Goal: Navigation & Orientation: Find specific page/section

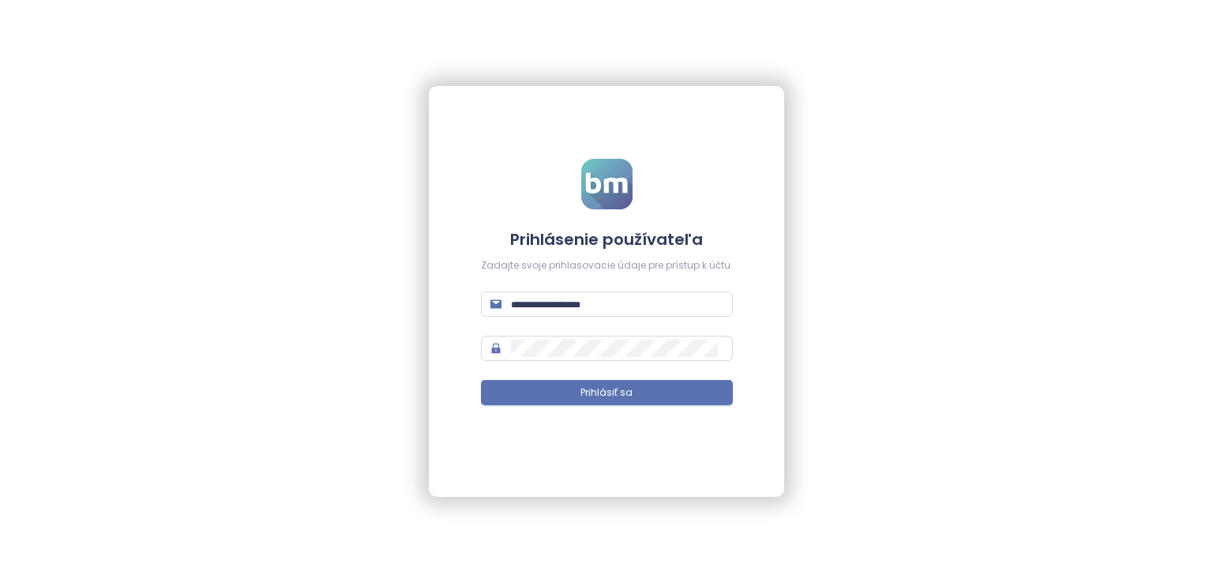
type input "**********"
click at [673, 377] on form "**********" at bounding box center [607, 292] width 252 height 266
click at [678, 389] on button "Prihlásiť sa" at bounding box center [607, 392] width 252 height 25
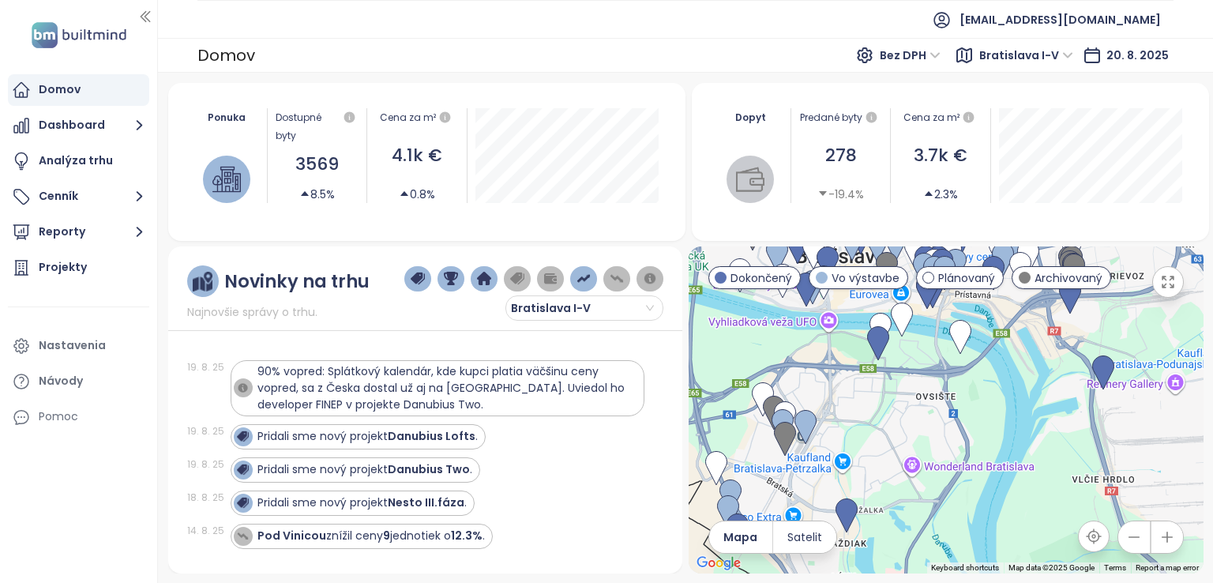
drag, startPoint x: 870, startPoint y: 389, endPoint x: 961, endPoint y: 304, distance: 125.2
click at [961, 304] on div at bounding box center [946, 409] width 515 height 327
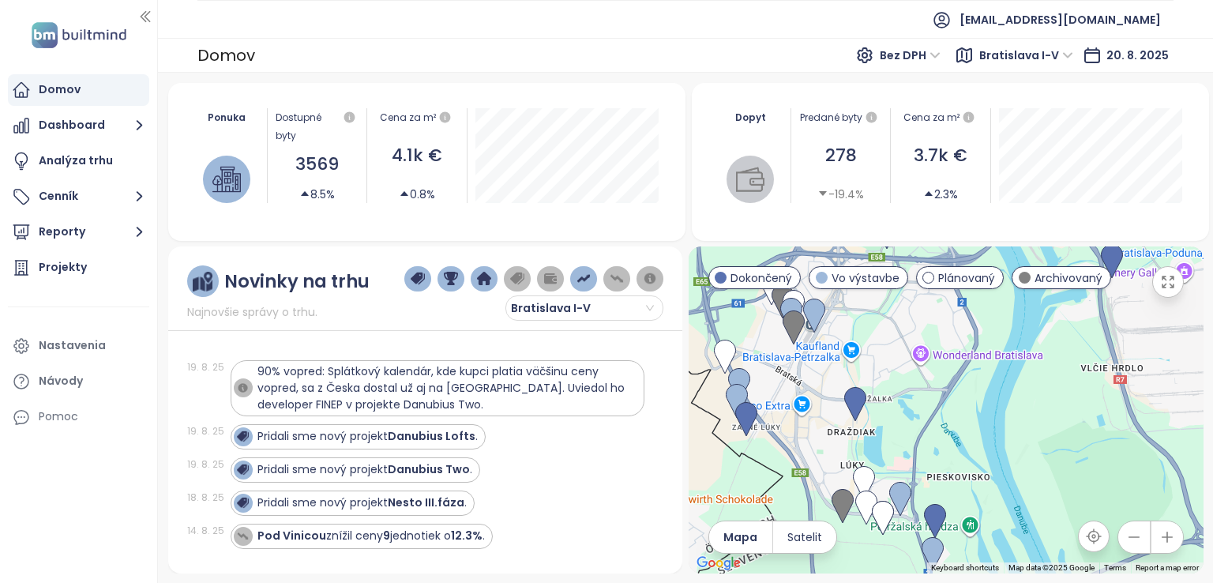
drag, startPoint x: 949, startPoint y: 381, endPoint x: 957, endPoint y: 255, distance: 125.9
click at [957, 255] on div at bounding box center [946, 409] width 515 height 327
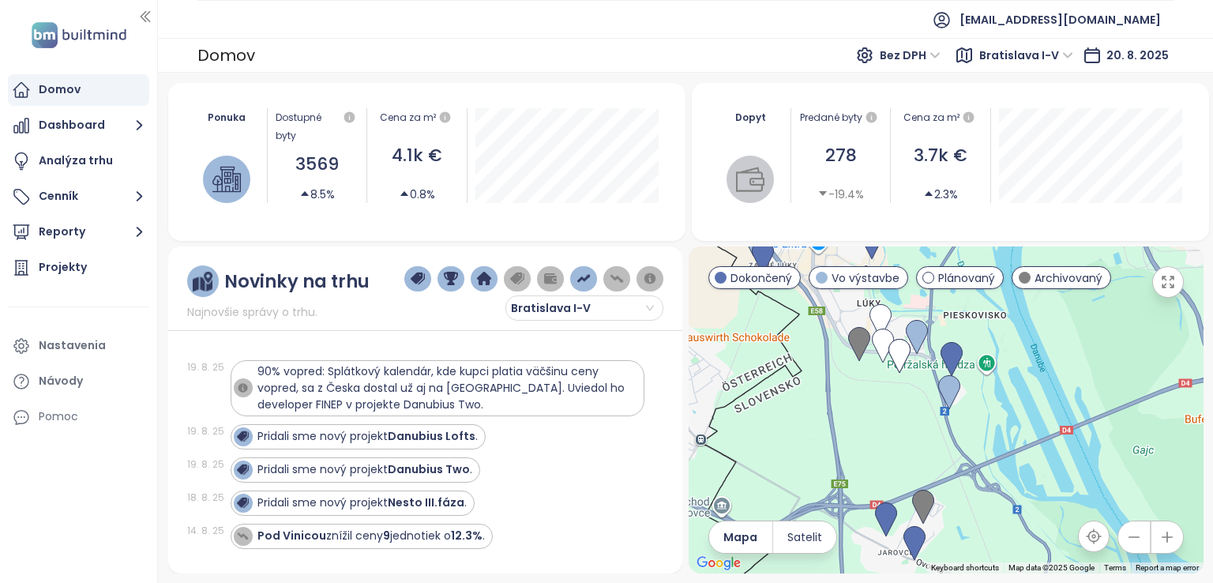
drag, startPoint x: 904, startPoint y: 479, endPoint x: 918, endPoint y: 498, distance: 23.1
click at [945, 518] on div at bounding box center [946, 409] width 515 height 327
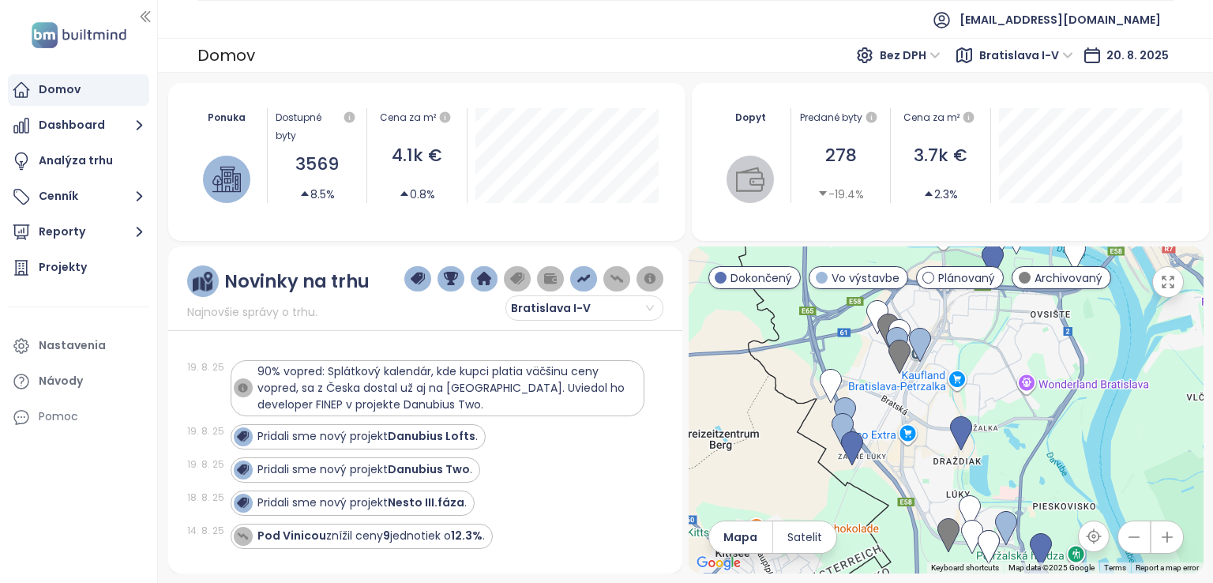
drag, startPoint x: 839, startPoint y: 427, endPoint x: 807, endPoint y: 384, distance: 53.7
click at [806, 380] on div at bounding box center [946, 409] width 515 height 327
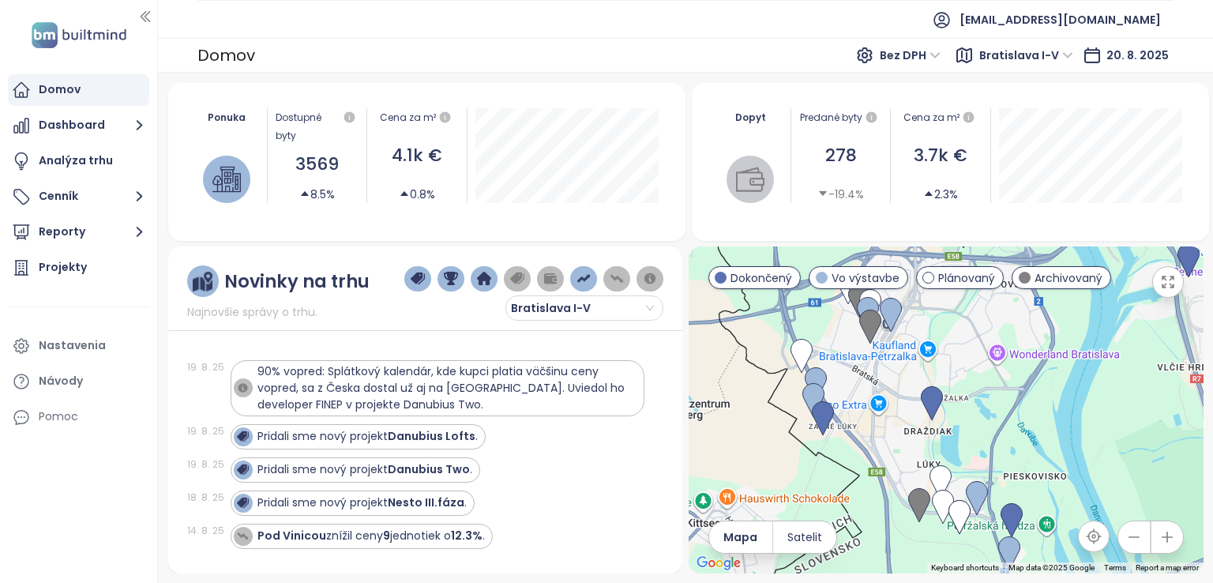
drag, startPoint x: 850, startPoint y: 368, endPoint x: 856, endPoint y: 433, distance: 65.1
click at [856, 433] on div at bounding box center [946, 409] width 515 height 327
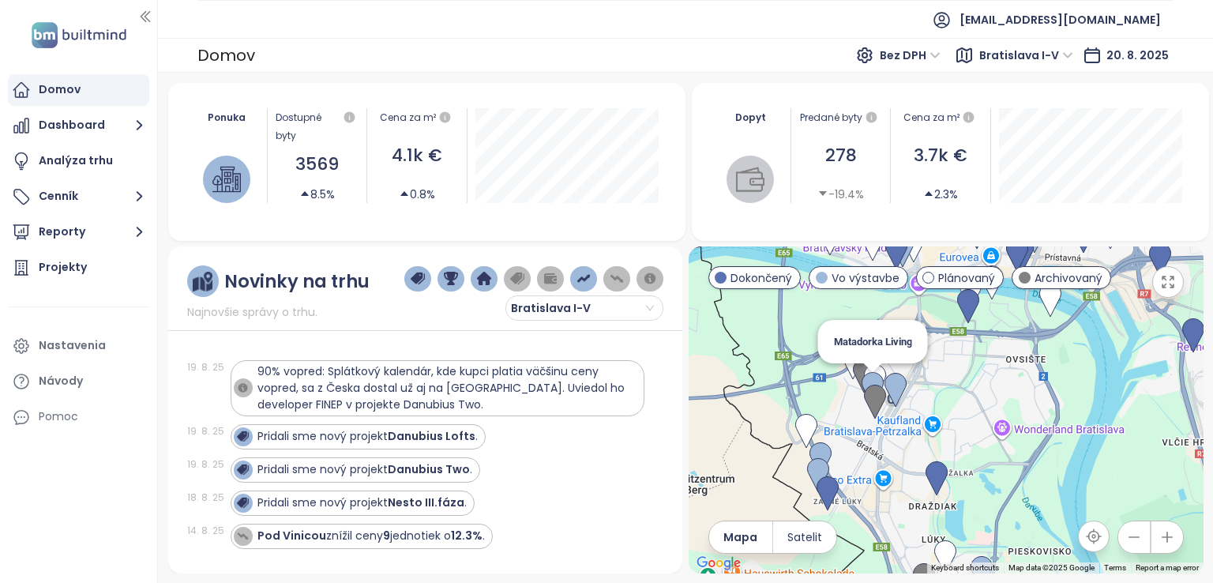
click at [875, 376] on img at bounding box center [873, 389] width 22 height 35
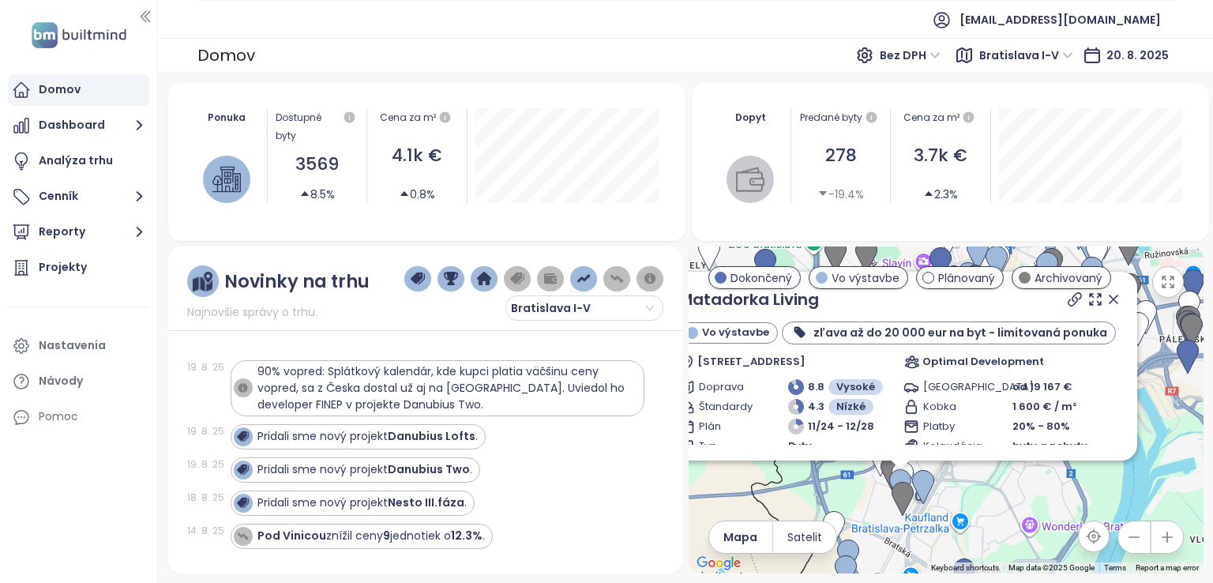
drag, startPoint x: 1112, startPoint y: 446, endPoint x: 1131, endPoint y: 487, distance: 45.2
click at [1131, 487] on div "Matadorka Living Vo výstavbe zľava až do 20 000 eur na byt - limitovaná ponuka …" at bounding box center [946, 409] width 515 height 327
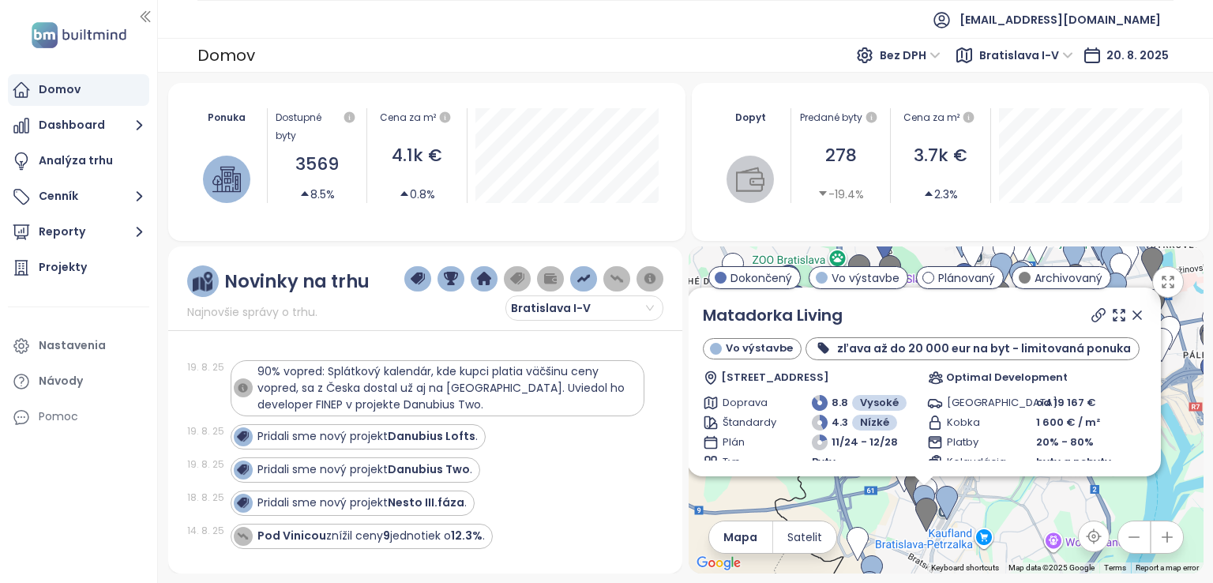
drag, startPoint x: 1047, startPoint y: 484, endPoint x: 1072, endPoint y: 502, distance: 30.0
click at [1072, 502] on div "Matadorka Living Vo výstavbe zľava až do 20 000 eur na byt - limitovaná ponuka …" at bounding box center [946, 409] width 515 height 327
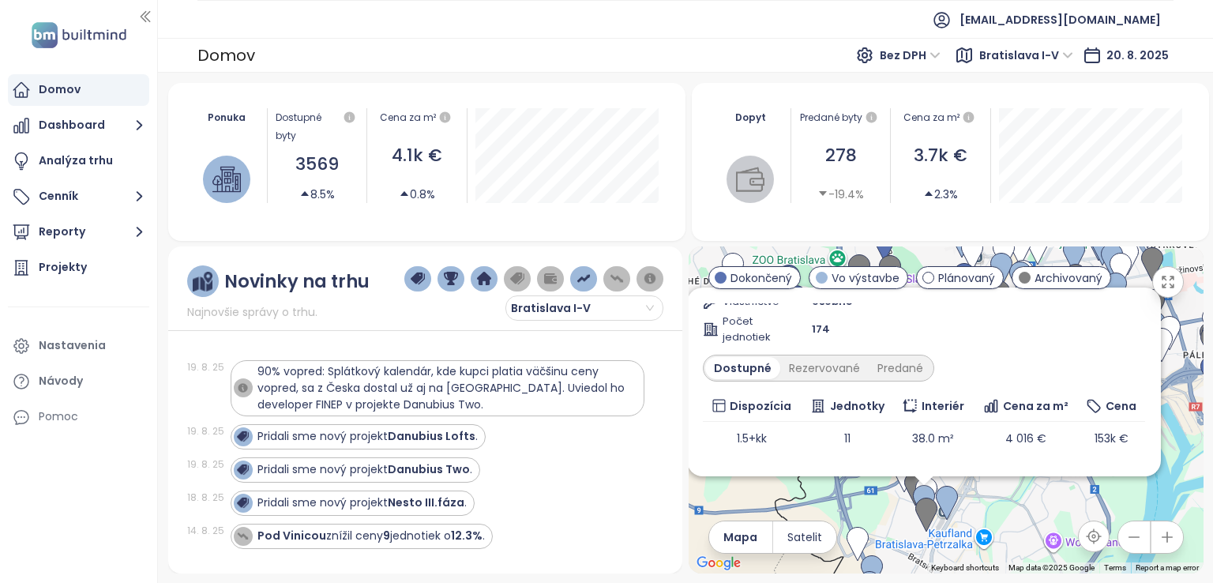
scroll to position [326, 0]
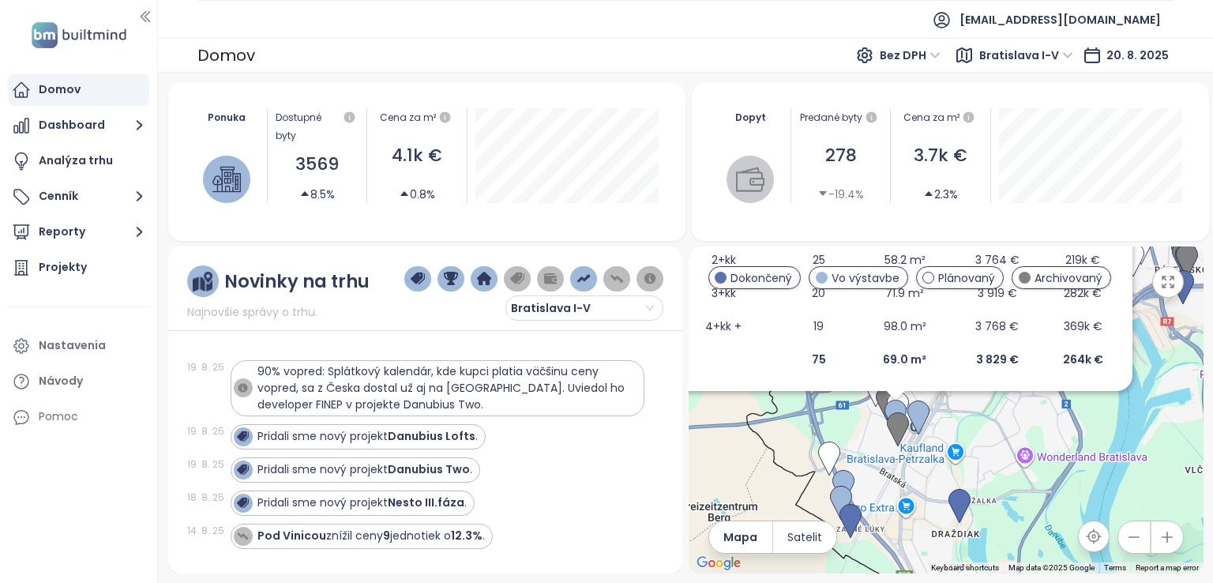
drag, startPoint x: 1084, startPoint y: 516, endPoint x: 1054, endPoint y: 430, distance: 90.4
click at [1054, 430] on div "Matadorka Living Vo výstavbe zľava až do 20 000 eur na byt - limitovaná ponuka …" at bounding box center [946, 409] width 515 height 327
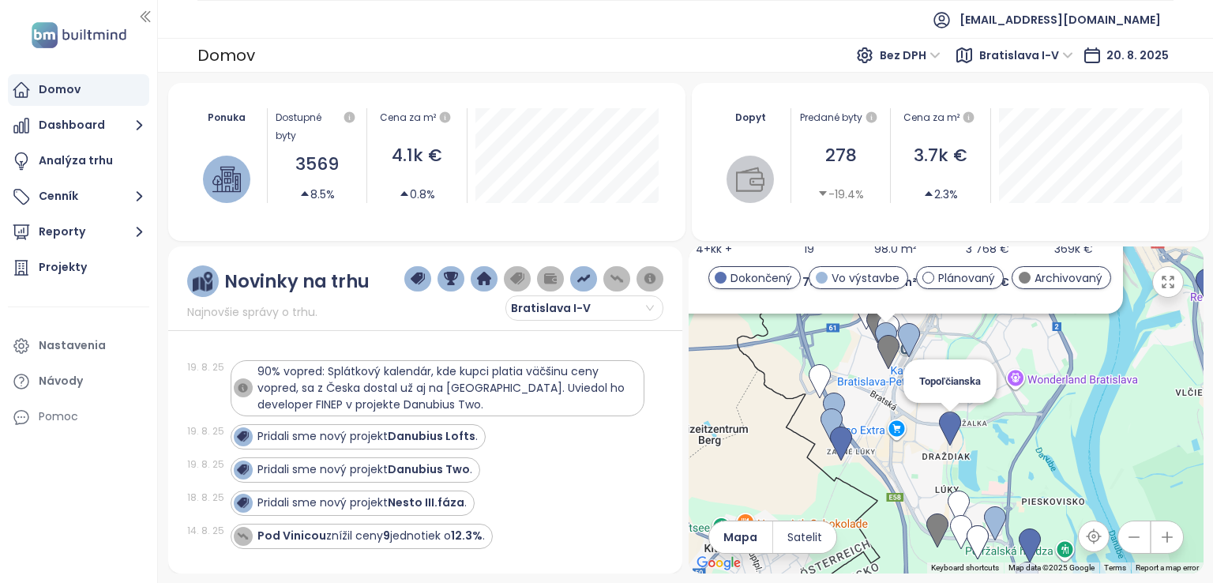
drag, startPoint x: 945, startPoint y: 421, endPoint x: 941, endPoint y: 409, distance: 12.5
click at [941, 411] on img at bounding box center [950, 428] width 22 height 35
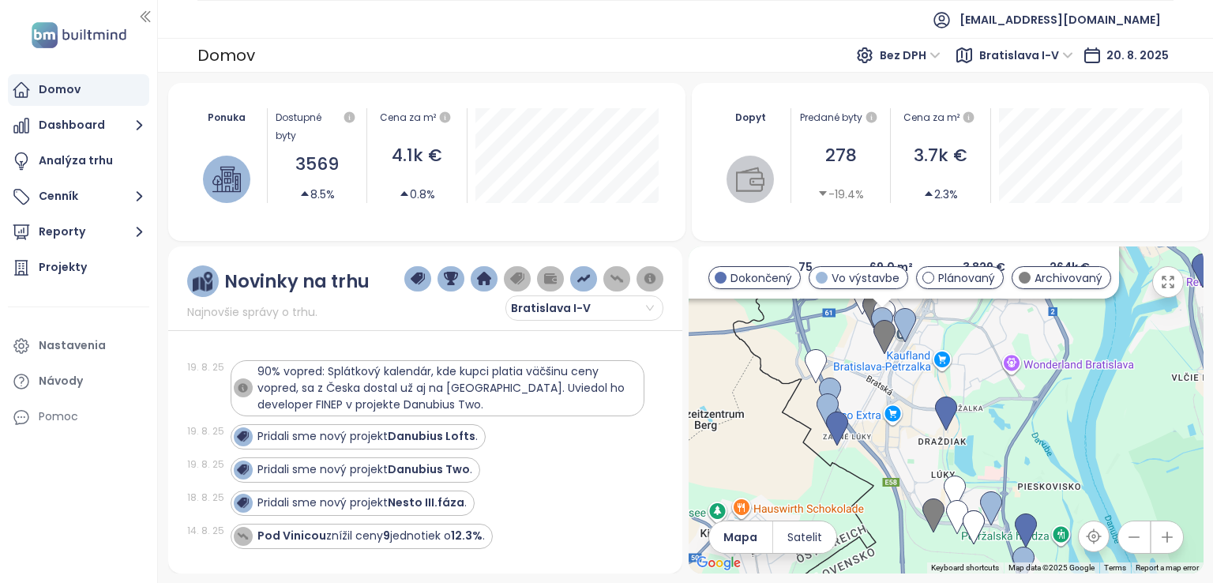
drag, startPoint x: 1039, startPoint y: 497, endPoint x: 1012, endPoint y: 453, distance: 51.7
click at [1012, 453] on div "To navigate, press the arrow keys. Matadorka Living Vo výstavbe zľava až do 20 …" at bounding box center [946, 409] width 515 height 327
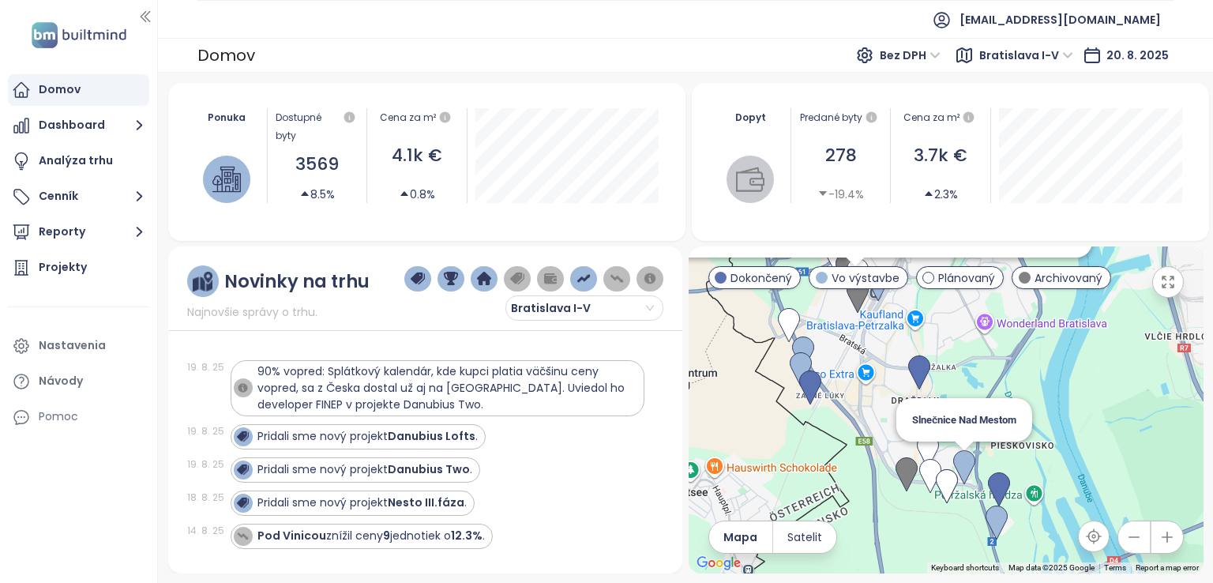
click at [967, 462] on img at bounding box center [964, 467] width 22 height 35
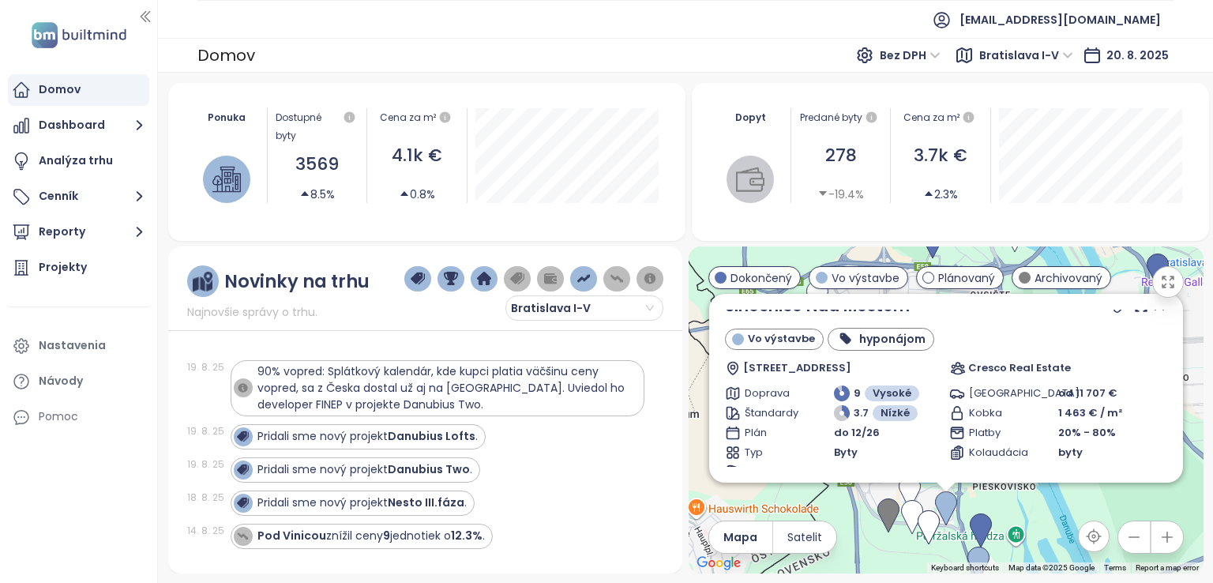
scroll to position [0, 0]
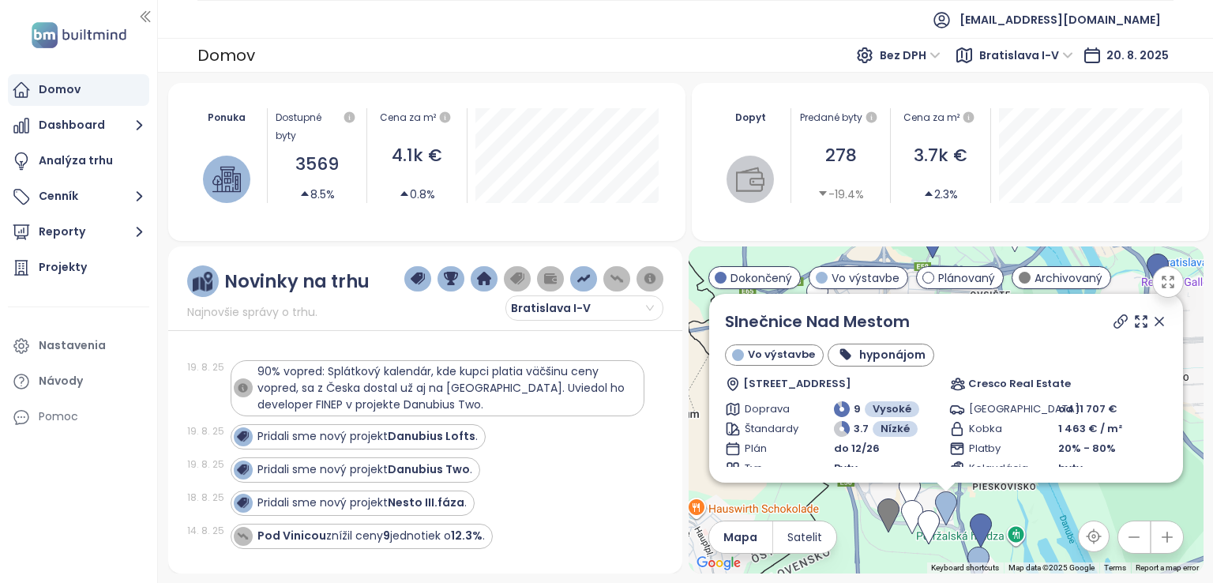
click at [1151, 321] on icon at bounding box center [1159, 322] width 16 height 16
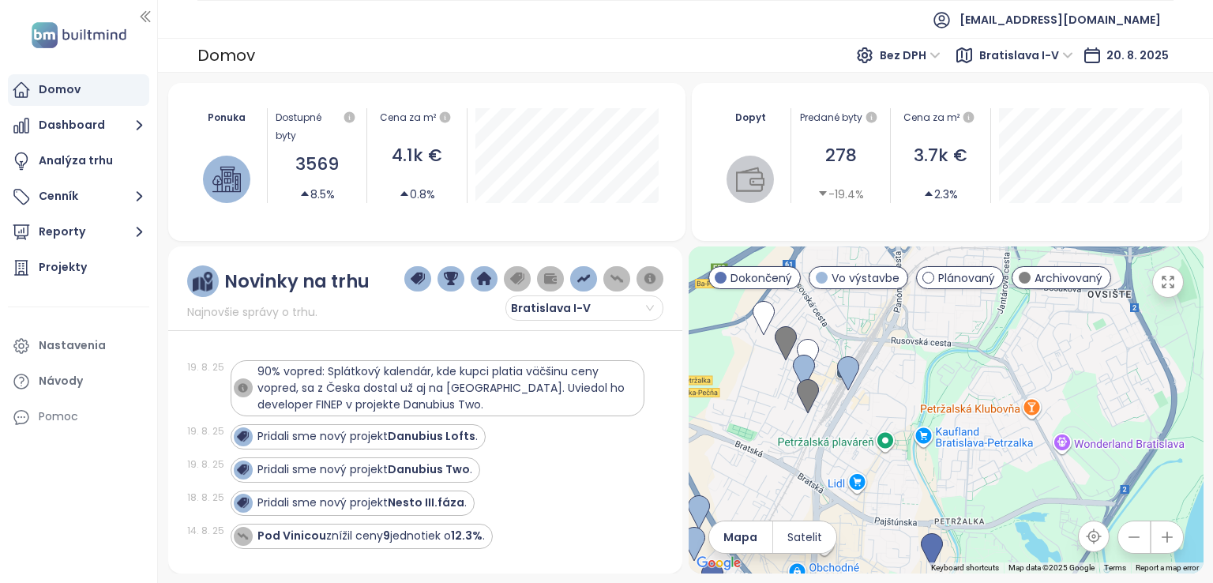
drag, startPoint x: 825, startPoint y: 395, endPoint x: 833, endPoint y: 467, distance: 72.4
click at [833, 467] on div at bounding box center [946, 409] width 515 height 327
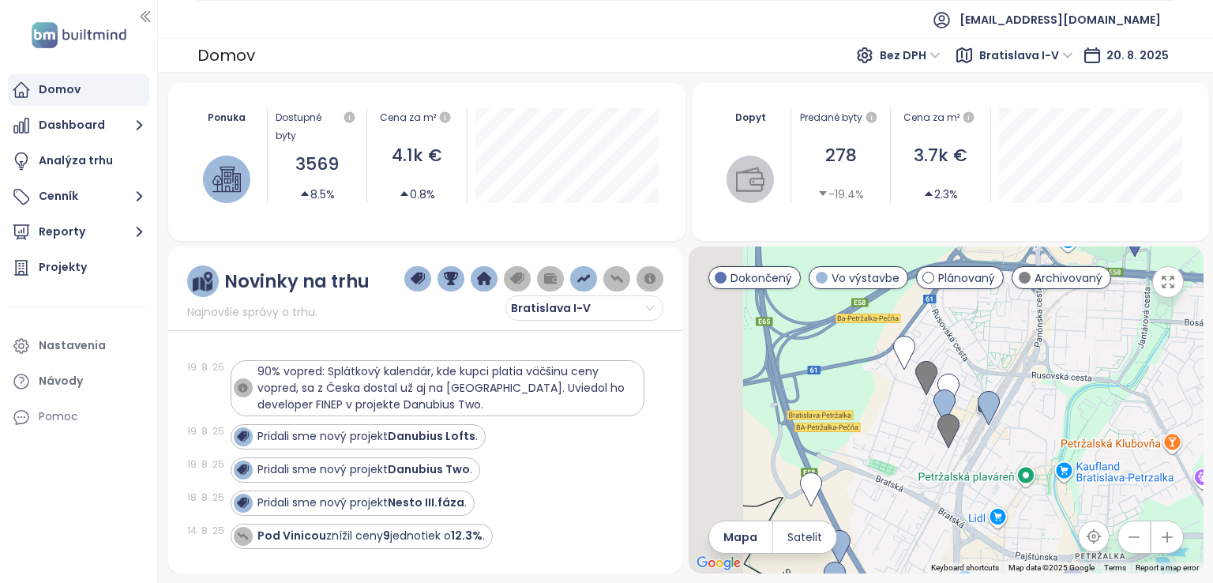
drag, startPoint x: 919, startPoint y: 344, endPoint x: 1061, endPoint y: 369, distance: 144.3
click at [1061, 369] on div at bounding box center [946, 409] width 515 height 327
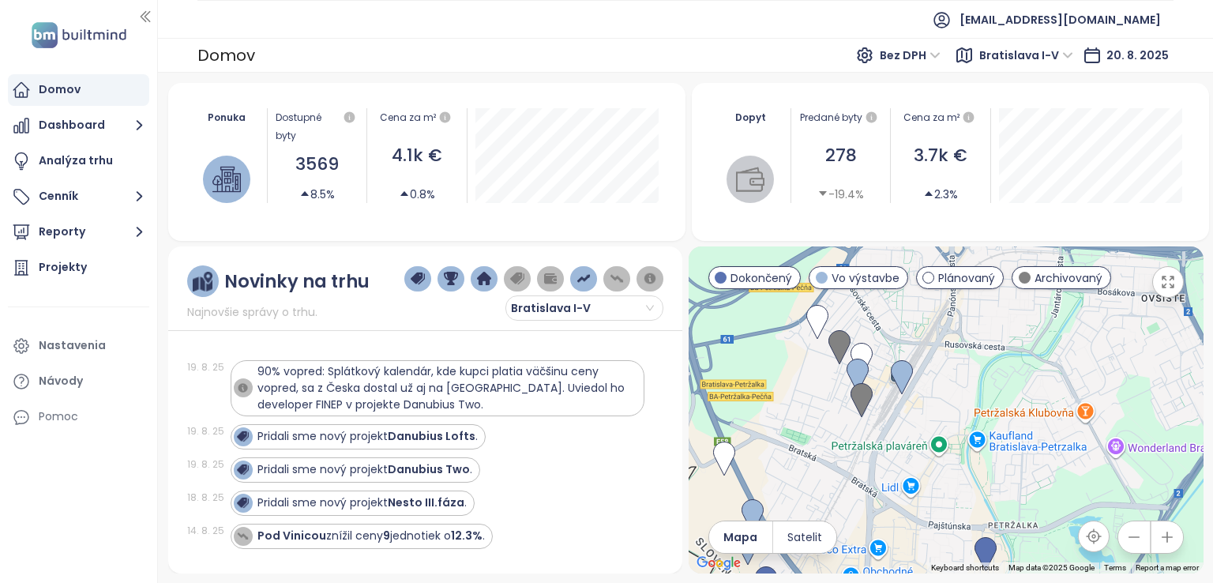
drag, startPoint x: 975, startPoint y: 355, endPoint x: 885, endPoint y: 340, distance: 91.3
click at [885, 340] on div at bounding box center [946, 409] width 515 height 327
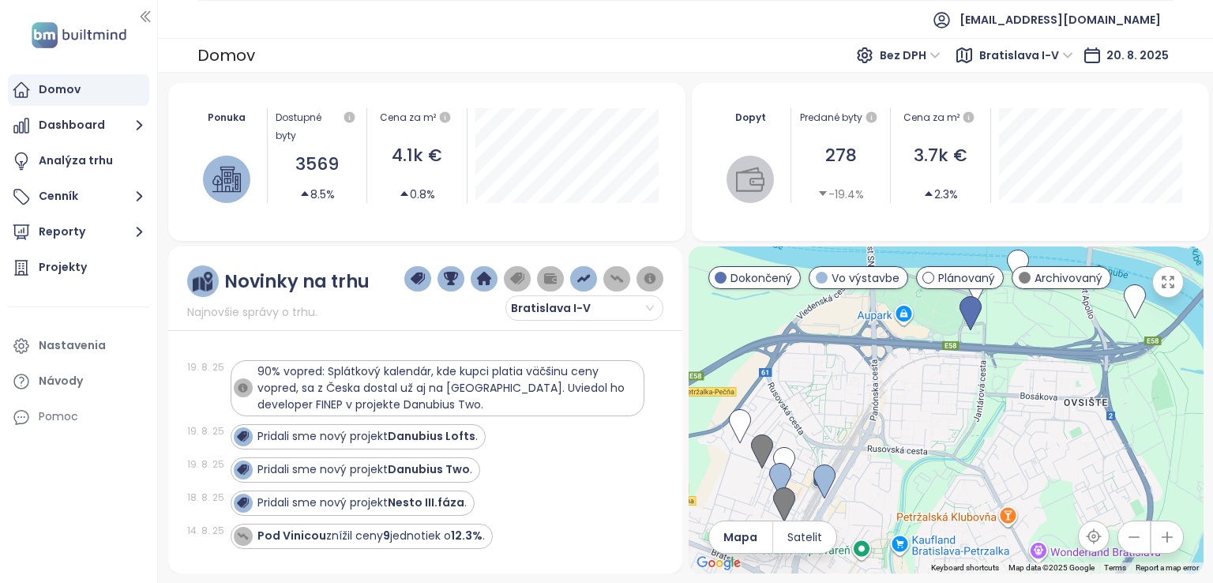
drag, startPoint x: 895, startPoint y: 347, endPoint x: 816, endPoint y: 428, distance: 113.4
click at [816, 428] on div at bounding box center [946, 409] width 515 height 327
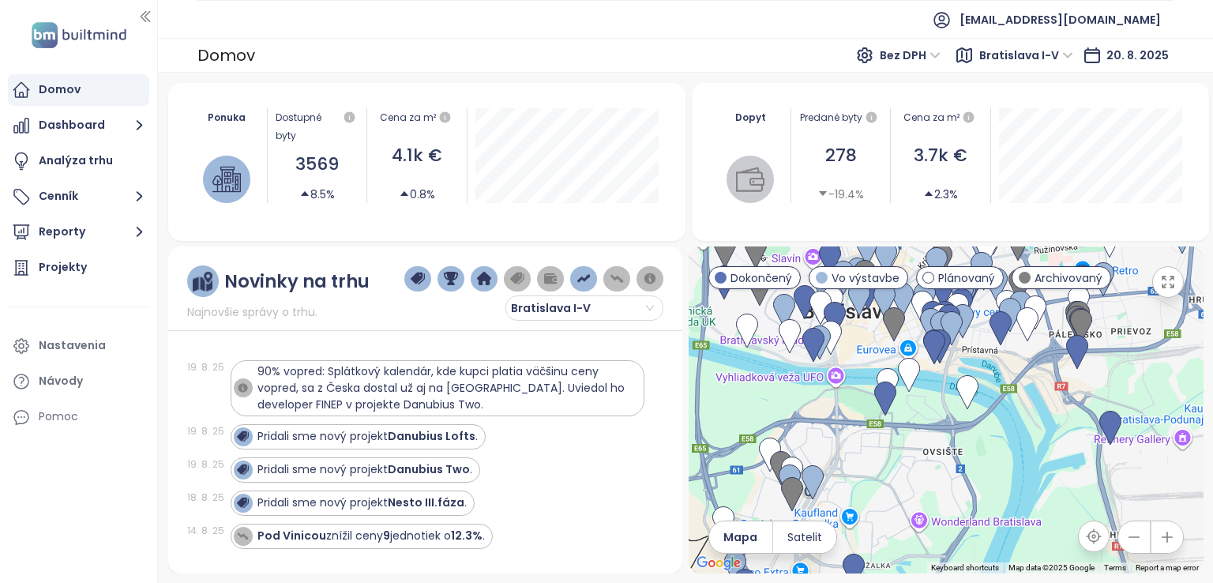
drag, startPoint x: 831, startPoint y: 364, endPoint x: 821, endPoint y: 408, distance: 44.5
click at [822, 408] on div at bounding box center [946, 409] width 515 height 327
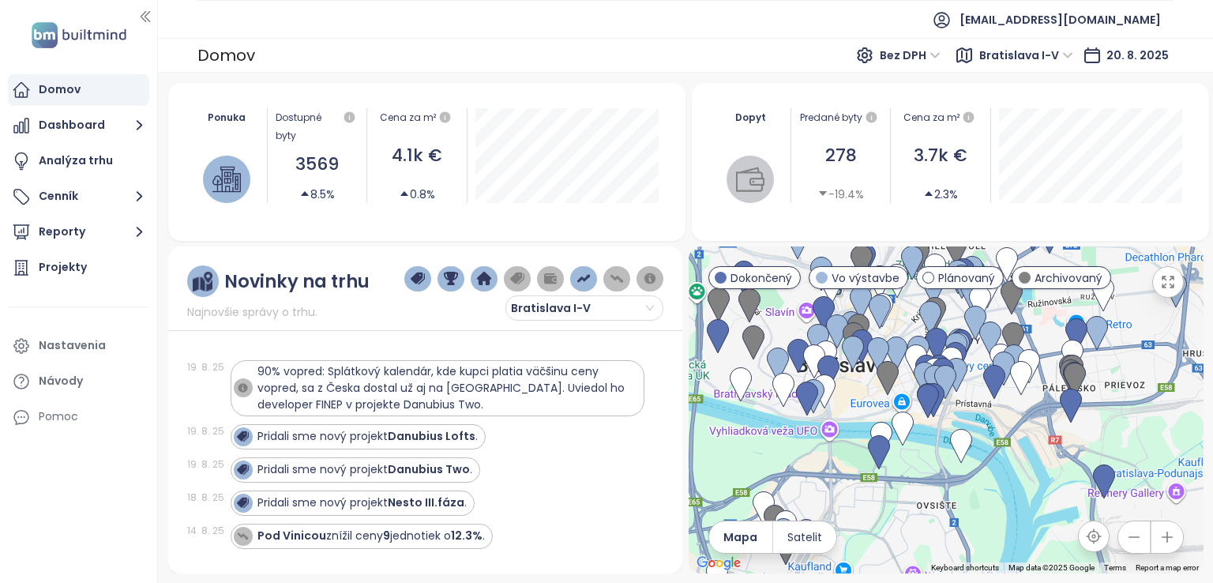
drag, startPoint x: 830, startPoint y: 374, endPoint x: 824, endPoint y: 430, distance: 57.2
click at [824, 430] on div at bounding box center [946, 409] width 515 height 327
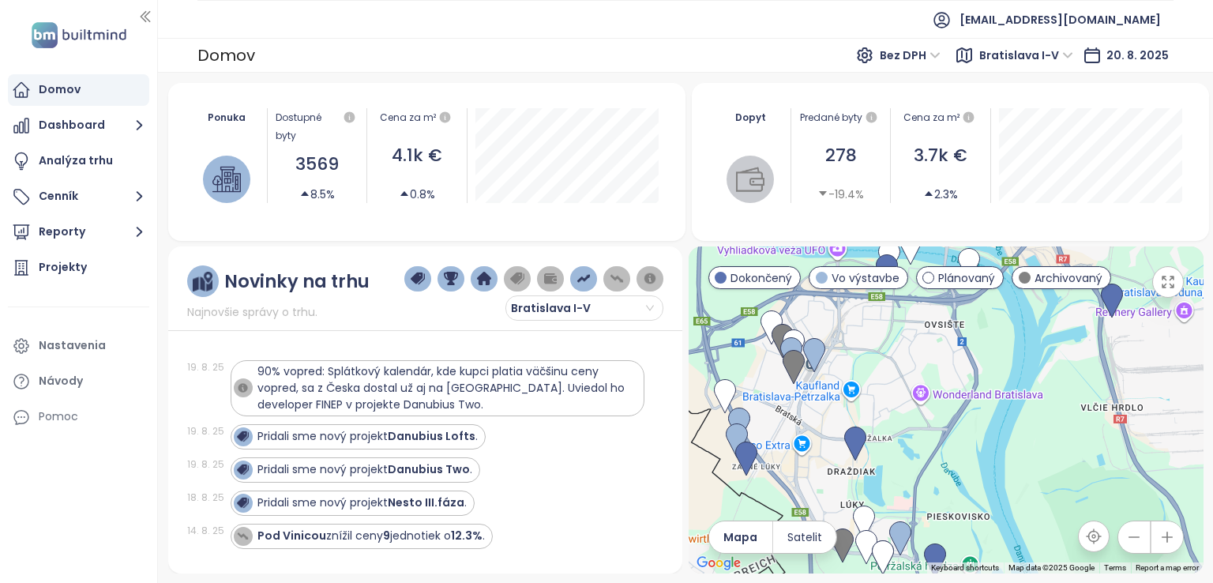
drag, startPoint x: 976, startPoint y: 453, endPoint x: 980, endPoint y: 310, distance: 143.8
click at [980, 310] on div at bounding box center [946, 409] width 515 height 327
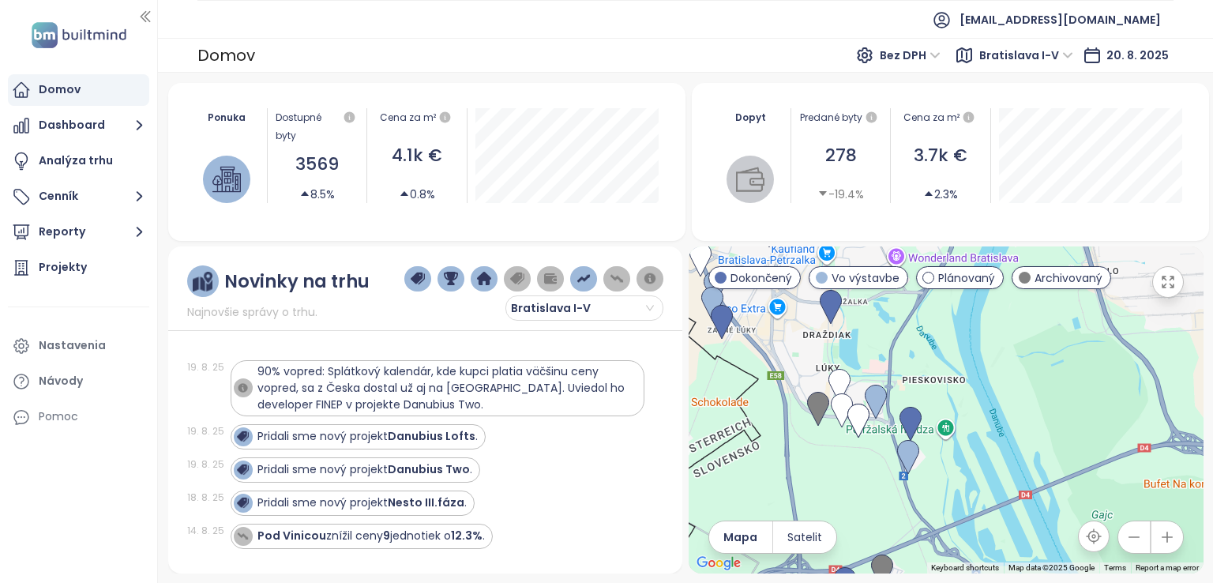
drag, startPoint x: 926, startPoint y: 450, endPoint x: 901, endPoint y: 305, distance: 147.4
click at [901, 305] on div at bounding box center [946, 409] width 515 height 327
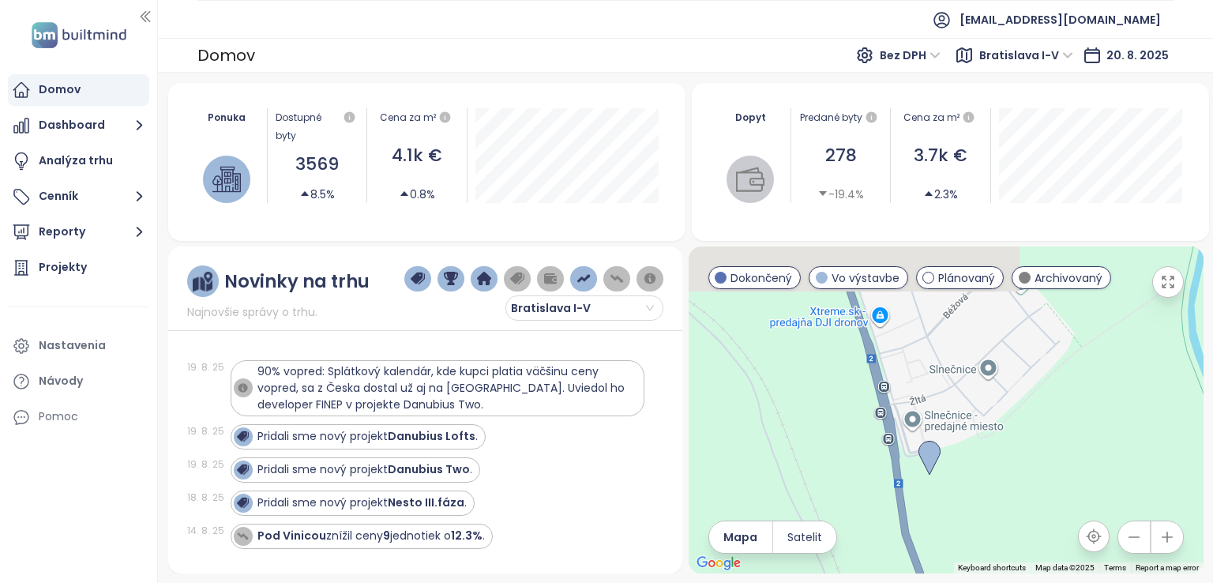
drag, startPoint x: 1020, startPoint y: 381, endPoint x: 957, endPoint y: 485, distance: 121.5
click at [961, 487] on div at bounding box center [946, 409] width 515 height 327
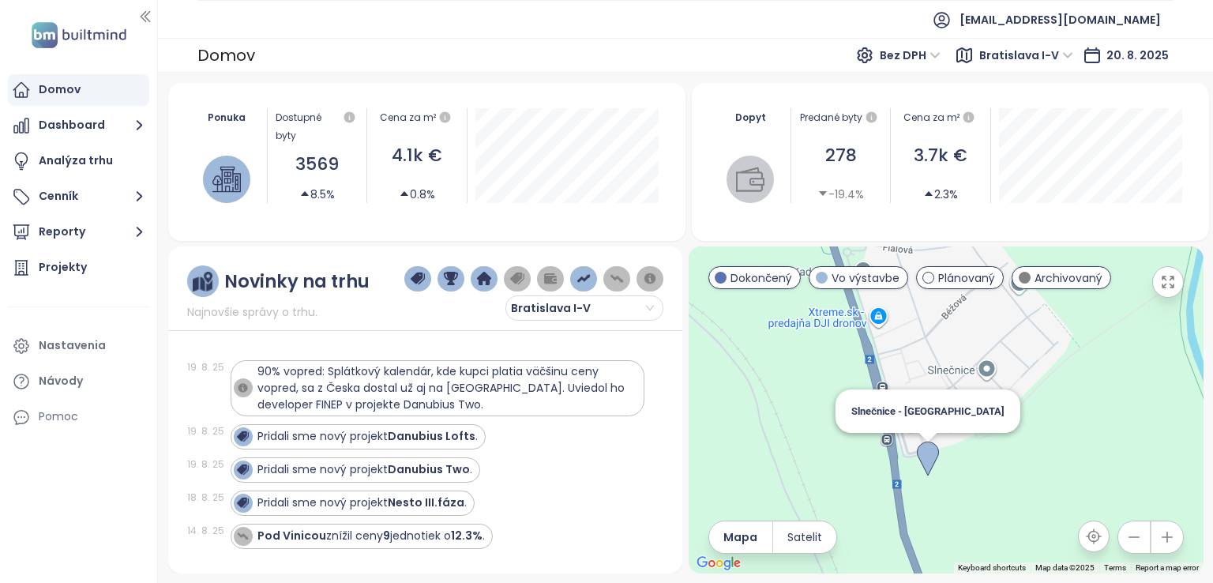
click at [928, 456] on img at bounding box center [928, 458] width 22 height 35
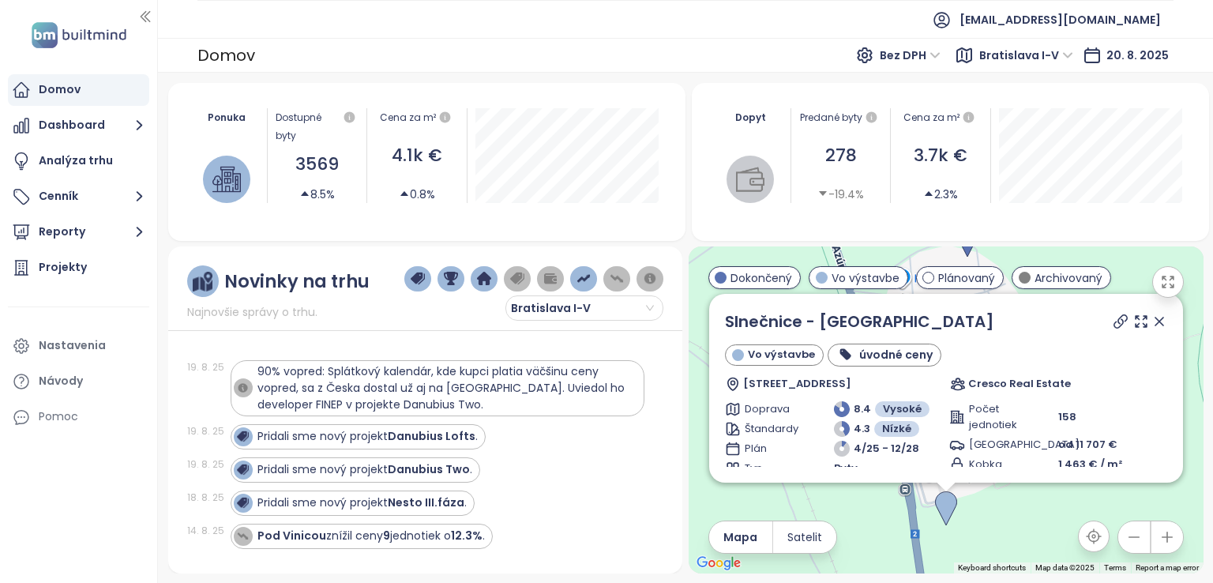
click at [1155, 323] on icon at bounding box center [1159, 321] width 8 height 8
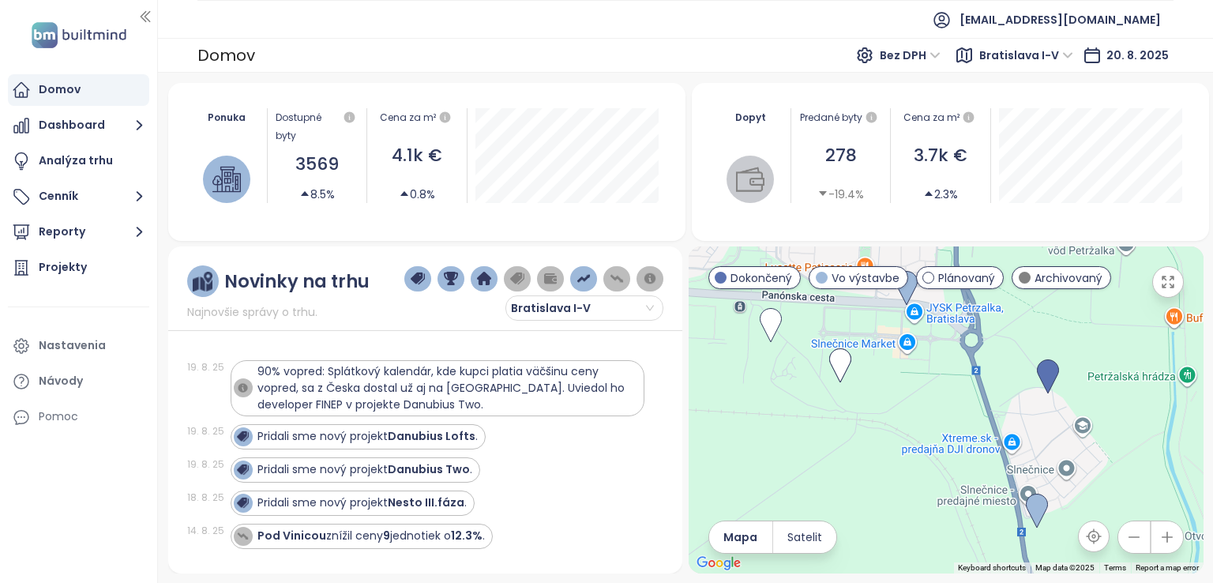
drag, startPoint x: 904, startPoint y: 331, endPoint x: 907, endPoint y: 415, distance: 83.8
click at [907, 415] on div at bounding box center [946, 409] width 515 height 327
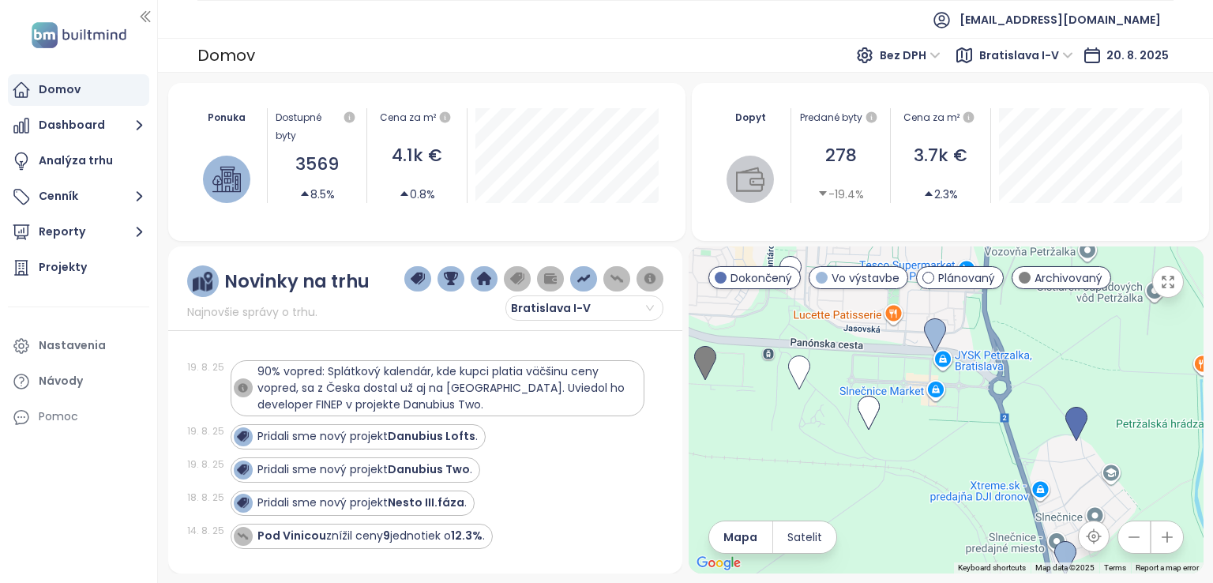
drag, startPoint x: 945, startPoint y: 353, endPoint x: 973, endPoint y: 402, distance: 56.6
click at [973, 402] on div at bounding box center [946, 409] width 515 height 327
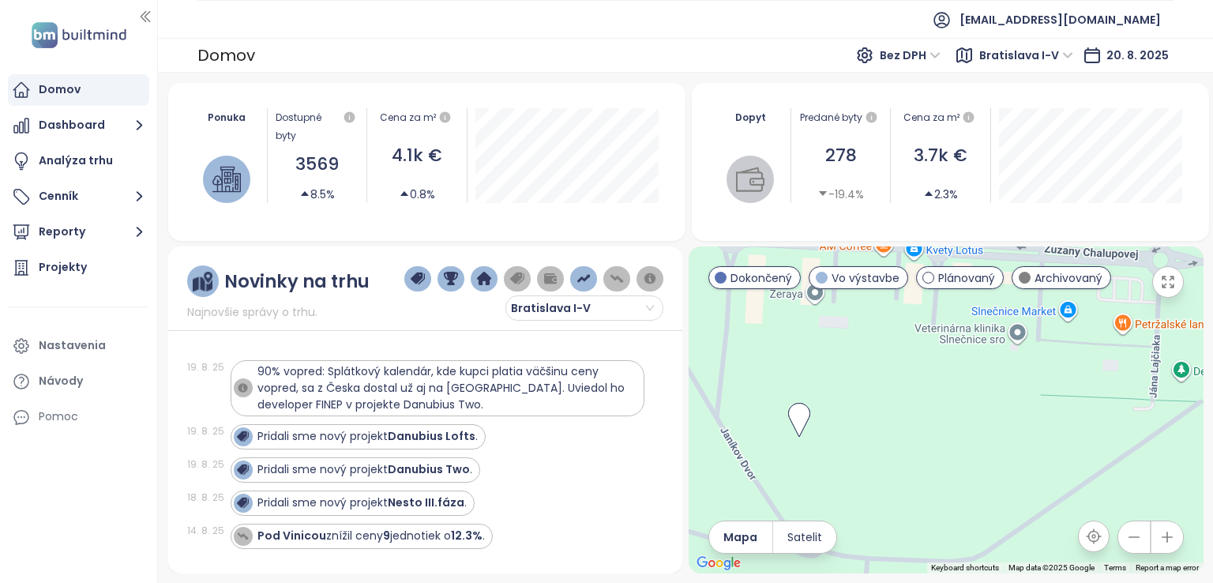
drag, startPoint x: 950, startPoint y: 389, endPoint x: 884, endPoint y: 516, distance: 142.7
click at [884, 516] on div at bounding box center [946, 409] width 515 height 327
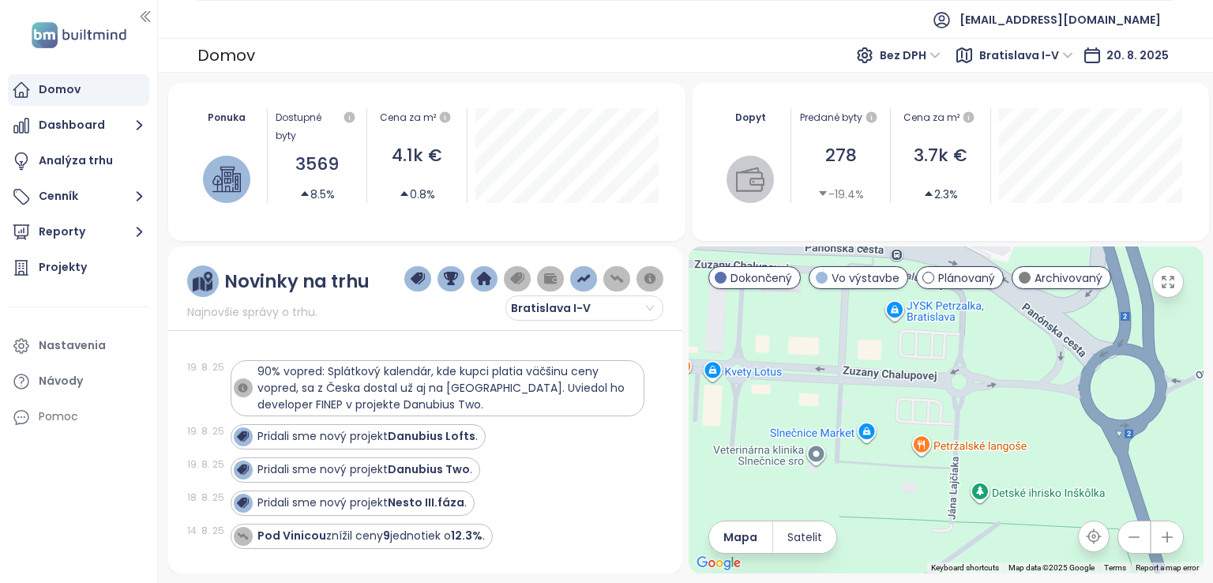
drag, startPoint x: 1033, startPoint y: 482, endPoint x: 929, endPoint y: 421, distance: 120.7
click at [929, 421] on div at bounding box center [946, 409] width 515 height 327
